Goal: Task Accomplishment & Management: Manage account settings

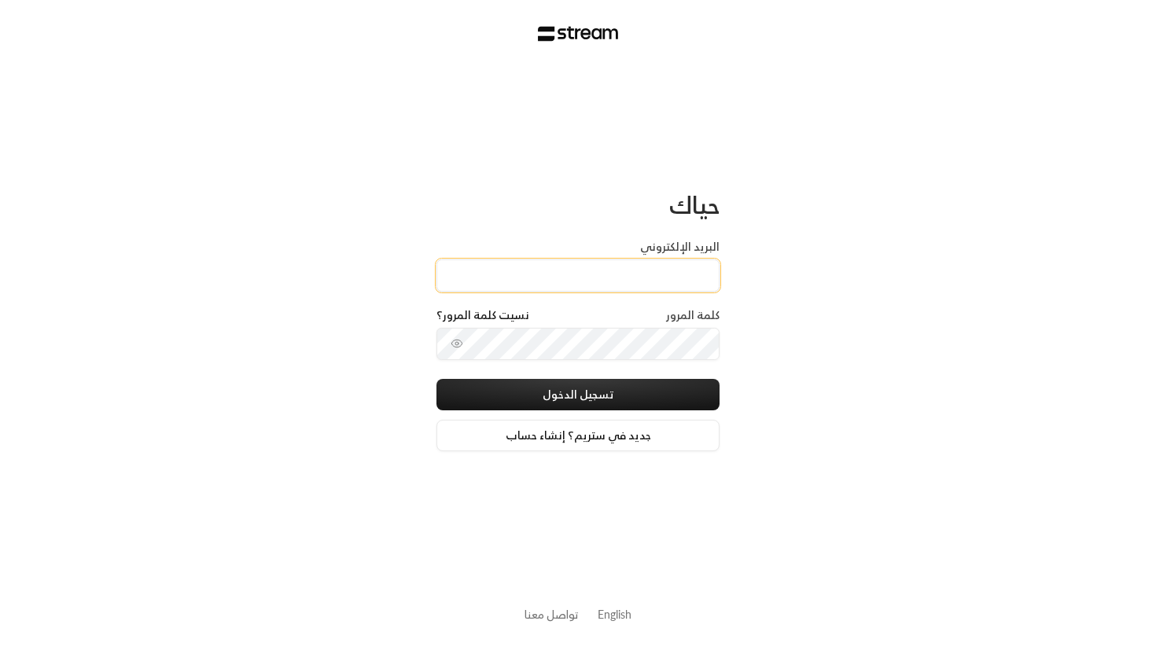
type input "[EMAIL_ADDRESS][DOMAIN_NAME]"
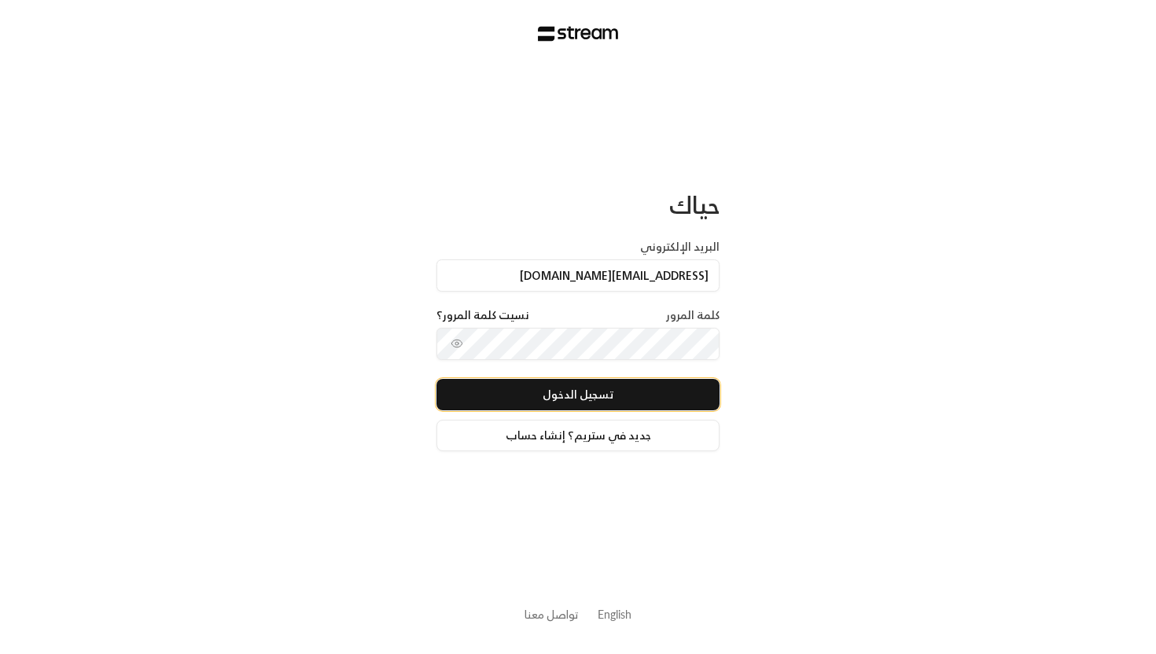
click at [562, 392] on button "تسجيل الدخول" at bounding box center [577, 394] width 283 height 31
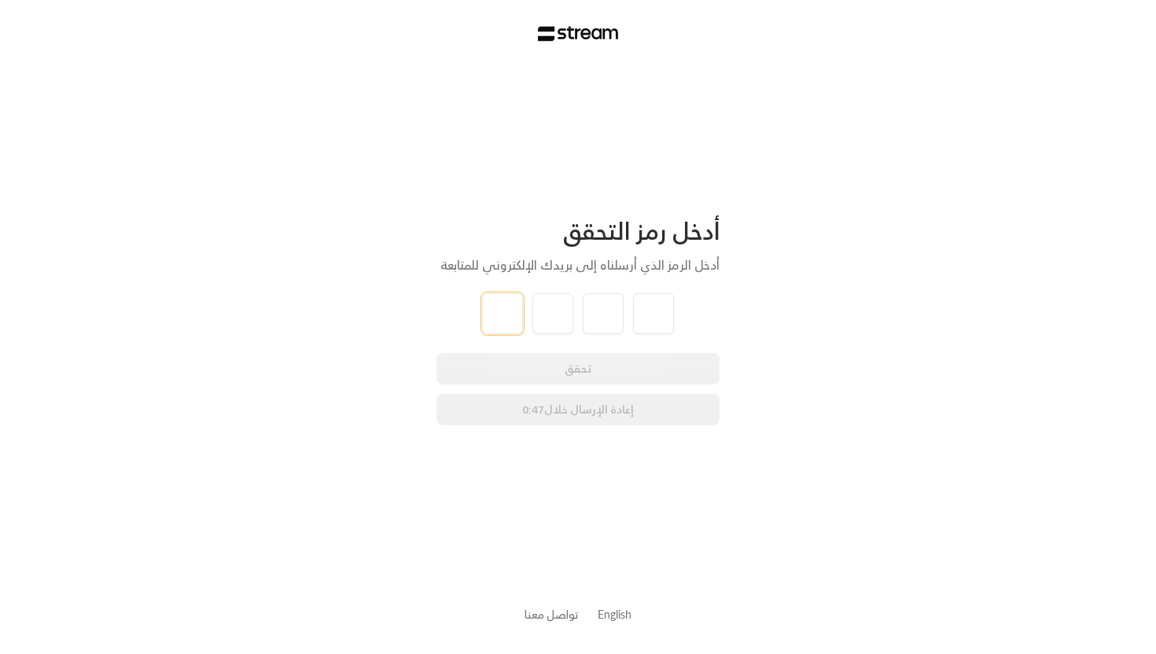
type input "2"
type input "6"
type input "5"
type input "1"
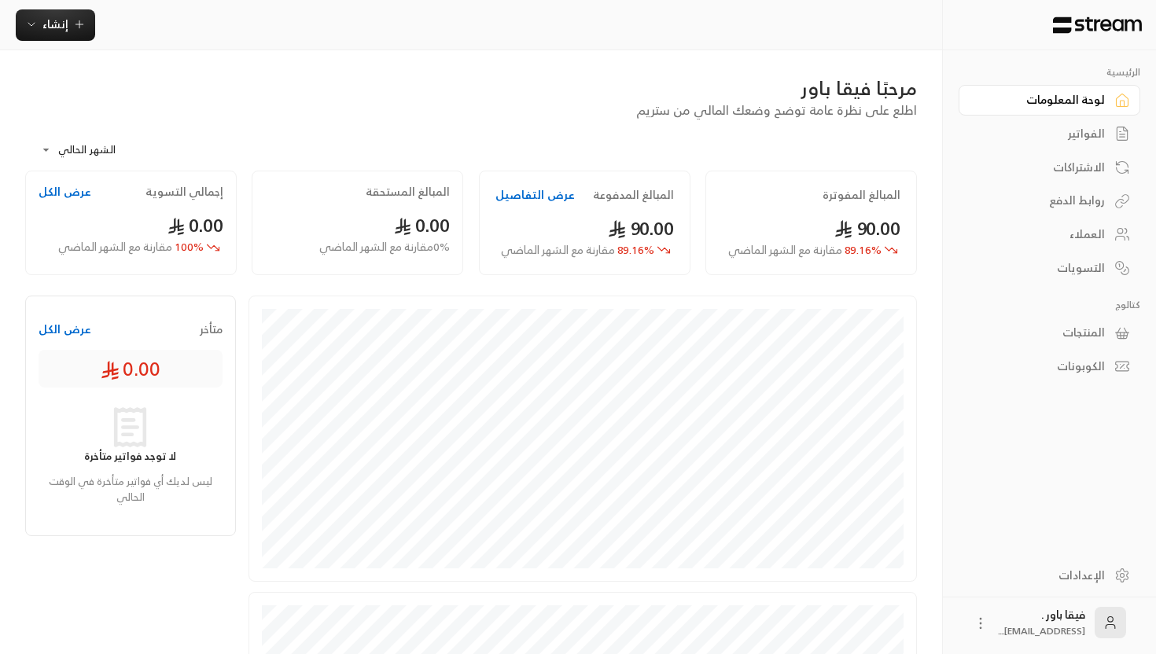
click at [1081, 238] on div "العملاء" at bounding box center [1041, 234] width 127 height 16
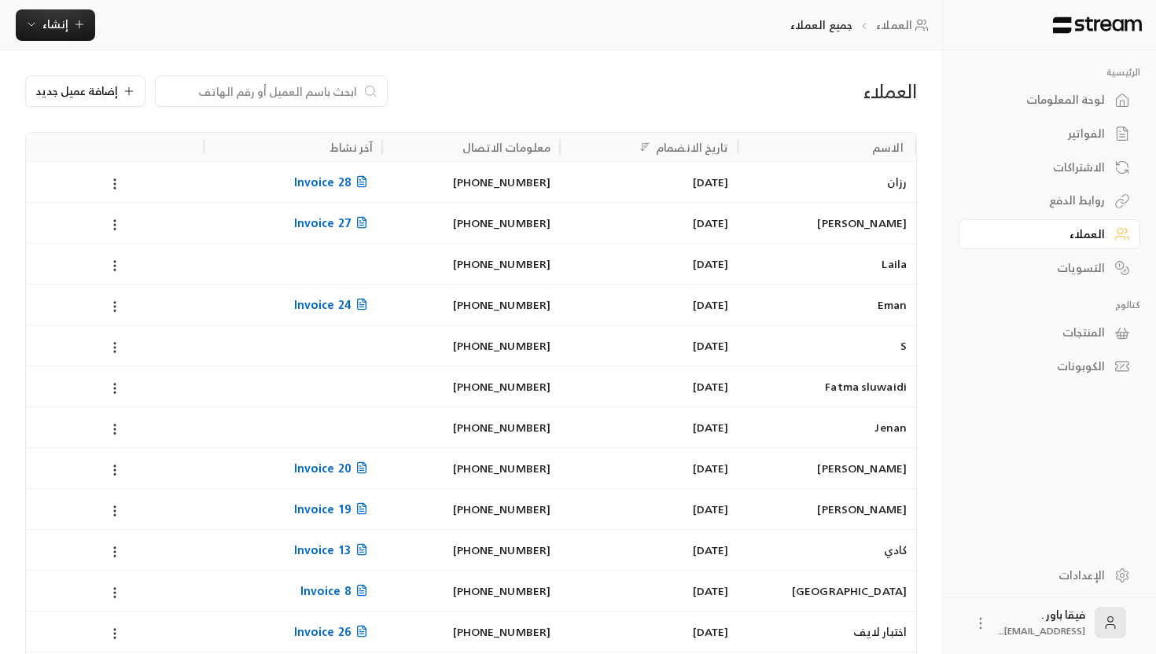
click at [837, 197] on div "رزان" at bounding box center [827, 182] width 159 height 40
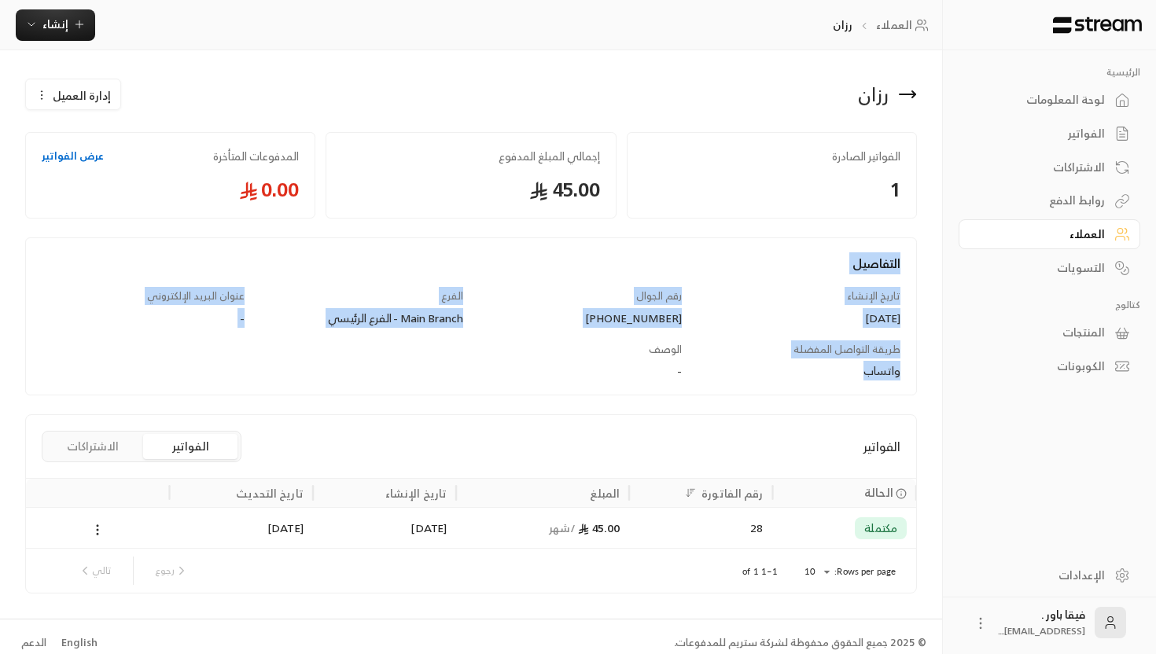
drag, startPoint x: 849, startPoint y: 386, endPoint x: 907, endPoint y: 258, distance: 140.8
click at [907, 257] on div "التفاصيل تاريخ الإنشاء [DATE] رقم الجوال [PHONE_NUMBER] الفرع Main Branch - الف…" at bounding box center [471, 324] width 874 height 141
copy div "التفاصيل تاريخ الإنشاء [DATE] رقم الجوال [PHONE_NUMBER] الفرع Main Branch - الف…"
click at [1062, 230] on div "العملاء" at bounding box center [1041, 234] width 127 height 16
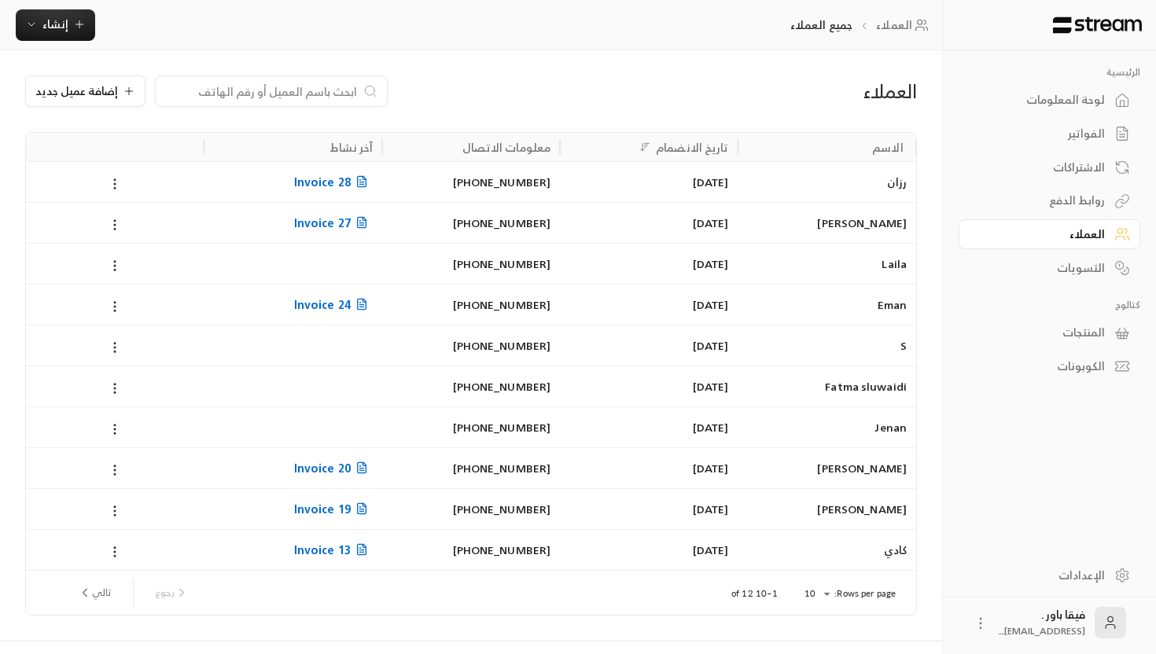
click at [1084, 173] on div "الاشتراكات" at bounding box center [1041, 168] width 127 height 16
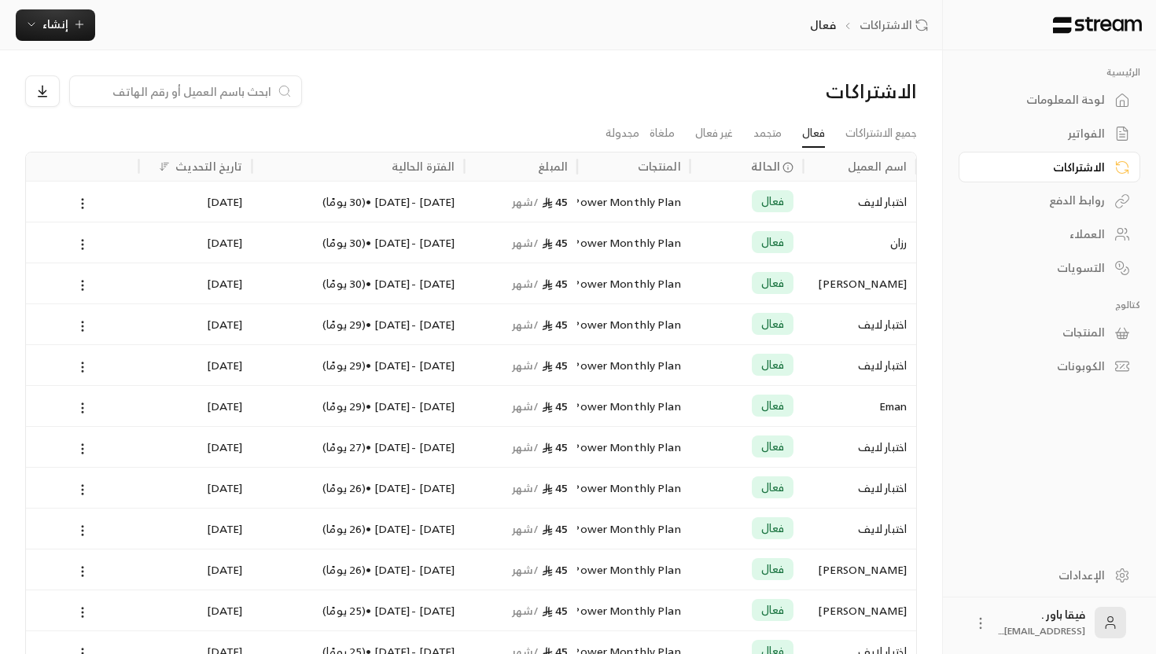
click at [872, 204] on div "اختبار لايف" at bounding box center [859, 202] width 94 height 40
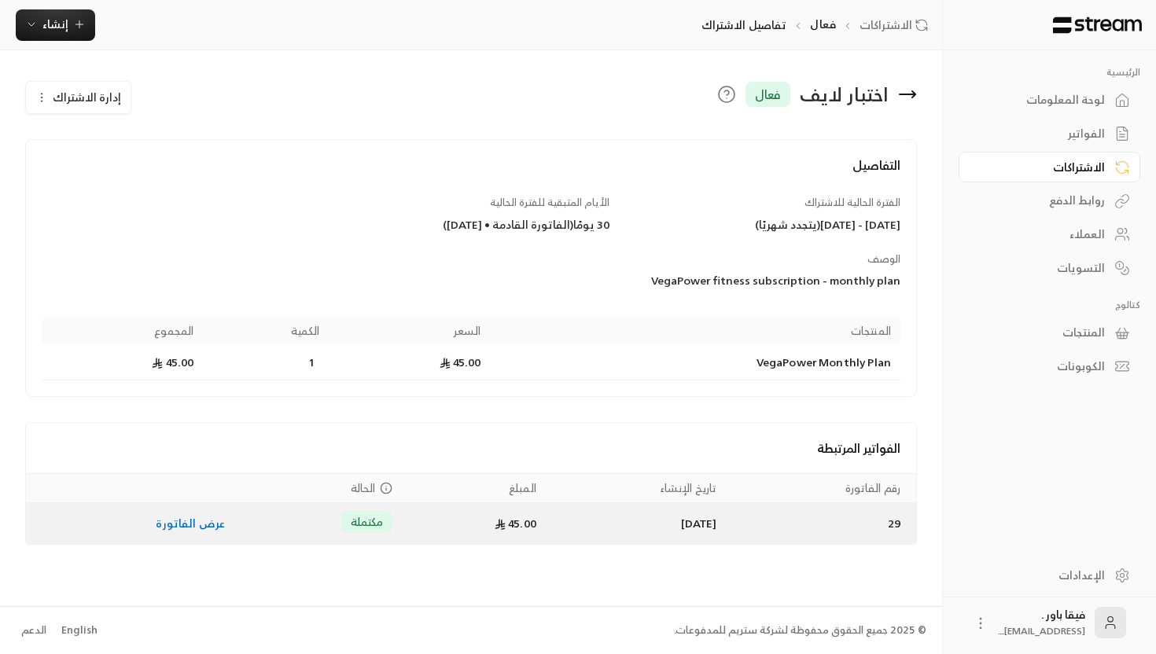
click at [189, 521] on link "عرض الفاتورة" at bounding box center [190, 524] width 69 height 20
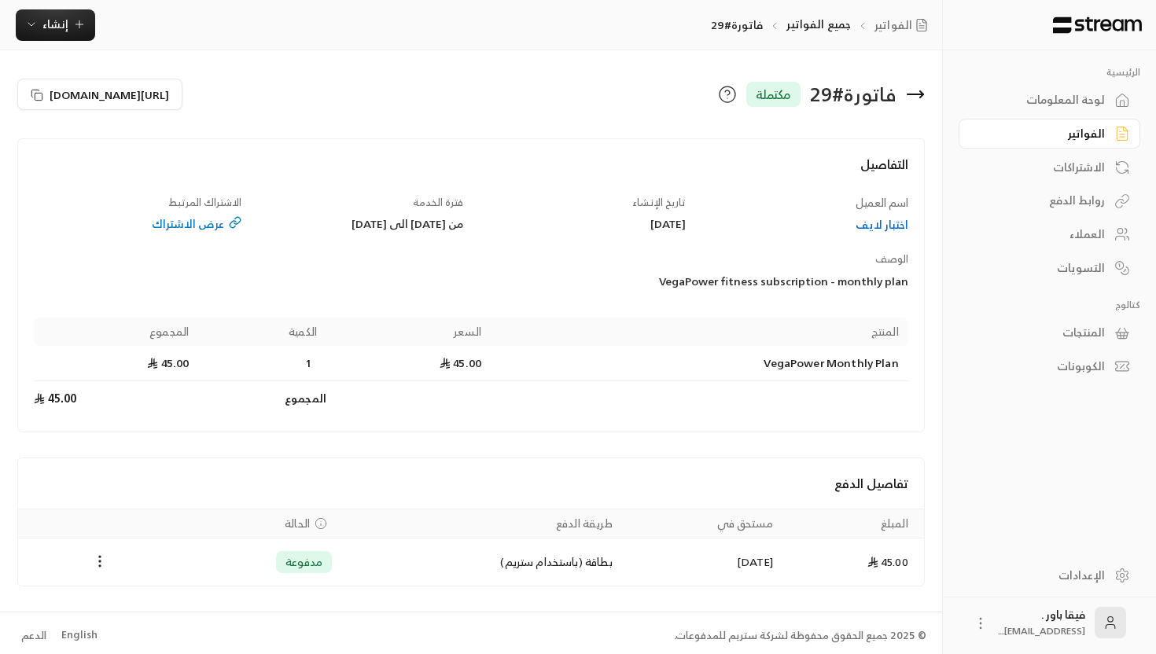
scroll to position [5, 0]
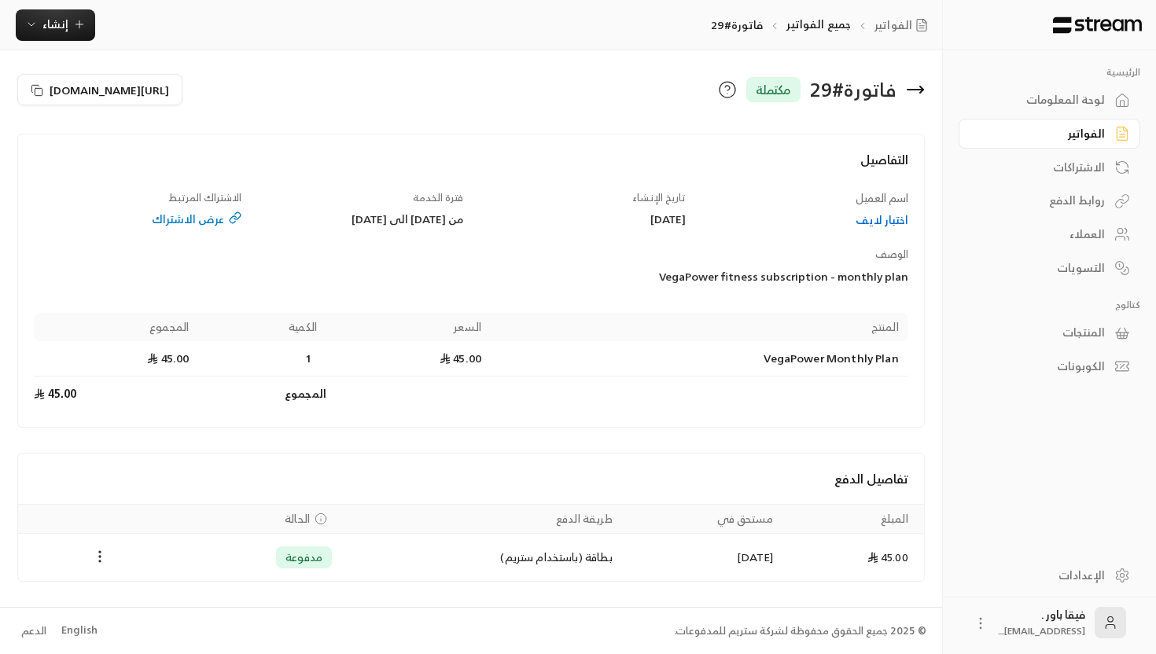
click at [200, 220] on div "عرض الاشتراك" at bounding box center [137, 220] width 207 height 16
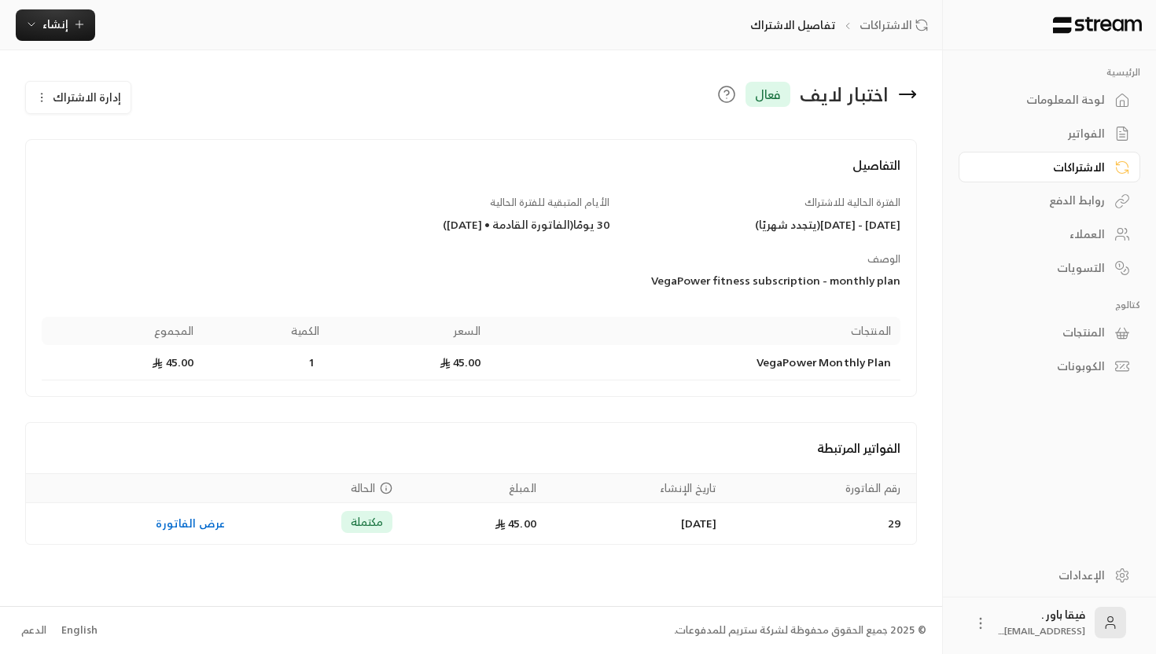
click at [1071, 102] on div "لوحة المعلومات" at bounding box center [1041, 100] width 127 height 16
